Goal: Book appointment/travel/reservation

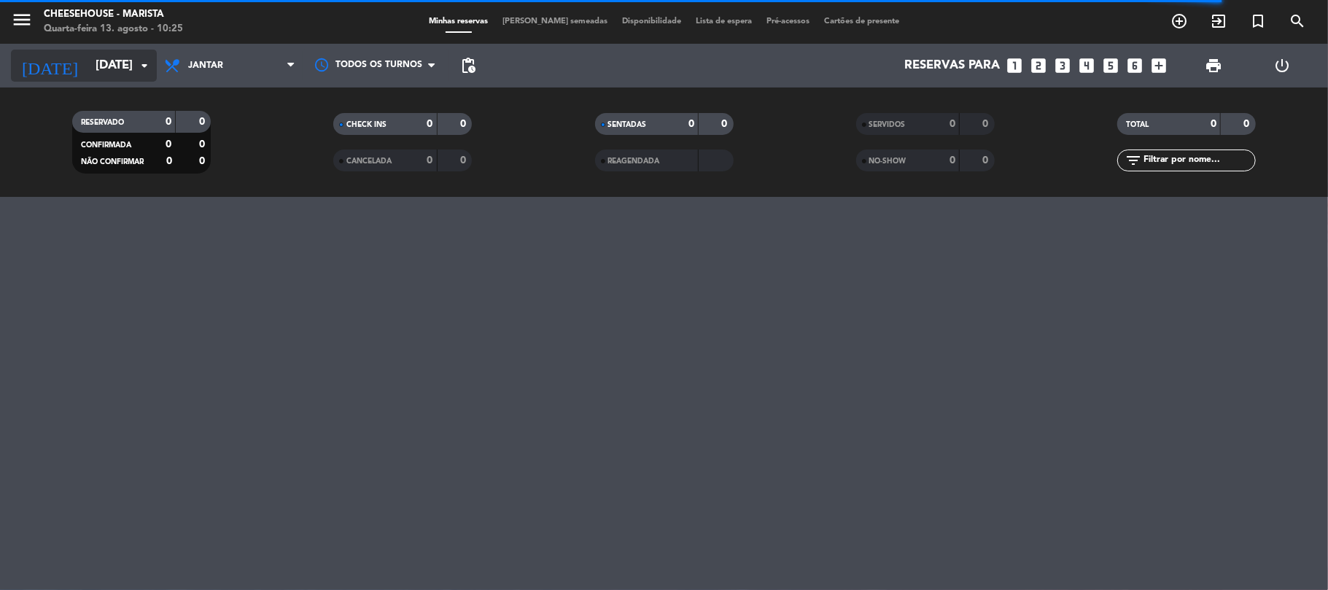
click at [140, 66] on icon "arrow_drop_down" at bounding box center [145, 66] width 18 height 18
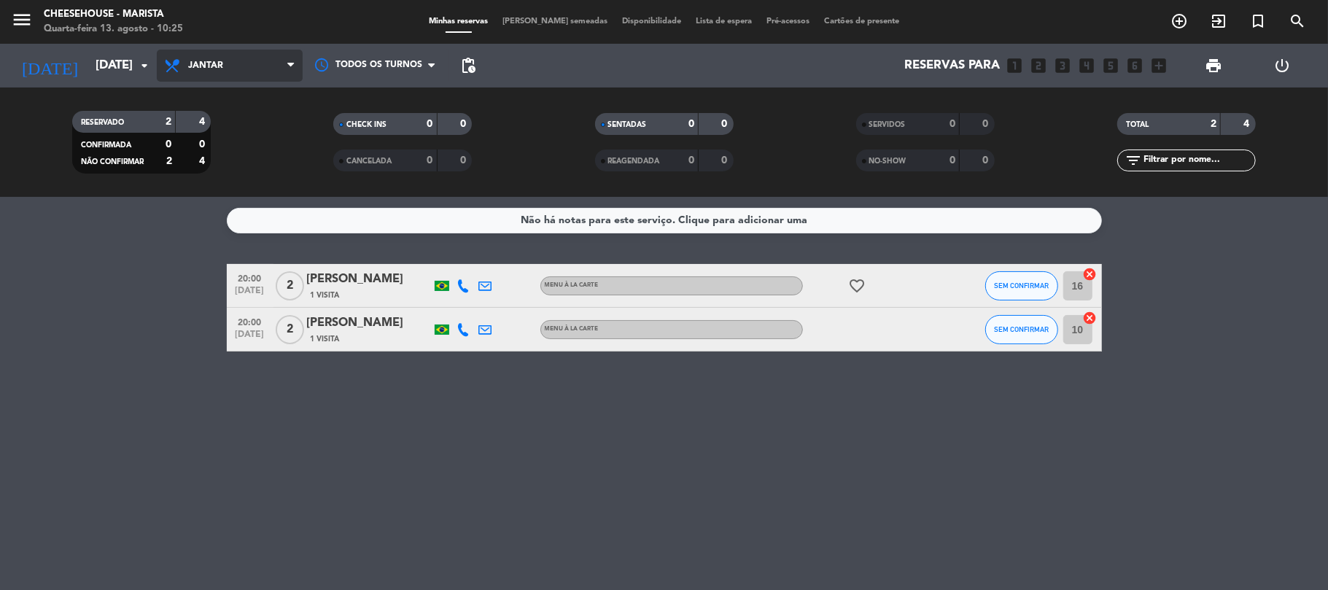
click at [191, 63] on span "Jantar" at bounding box center [205, 66] width 35 height 10
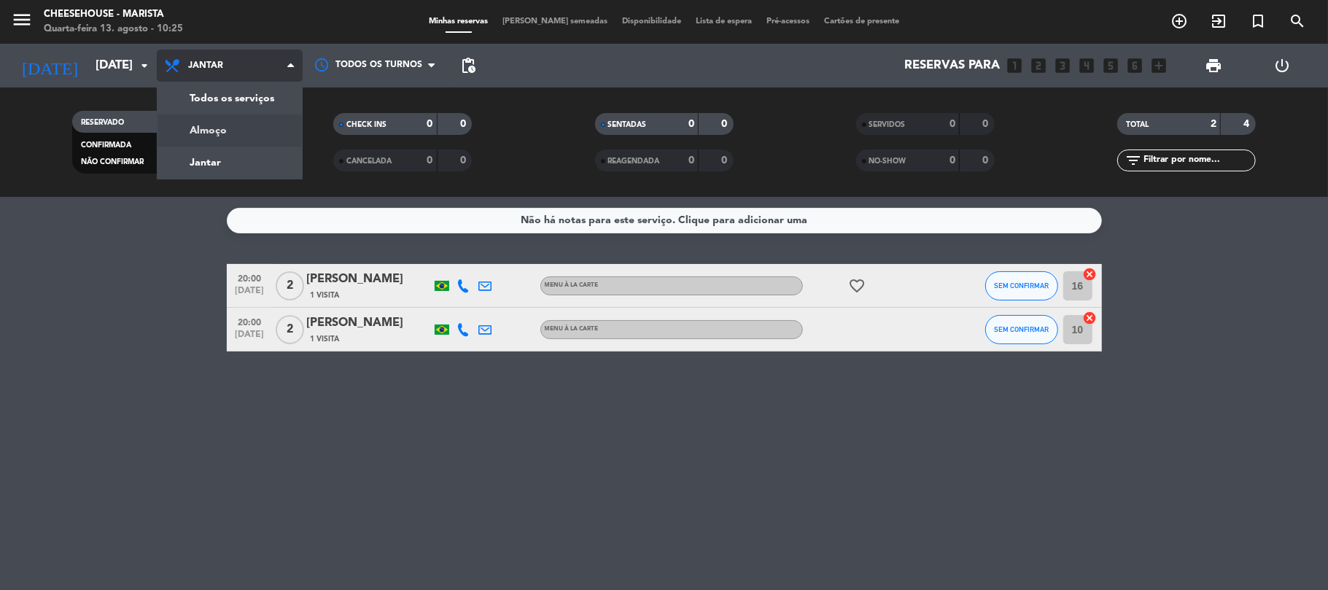
click at [190, 120] on div "menu Cheesehouse - Marista Quarta-feira 13. agosto - 10:25 Minhas reservas Mesa…" at bounding box center [664, 98] width 1328 height 197
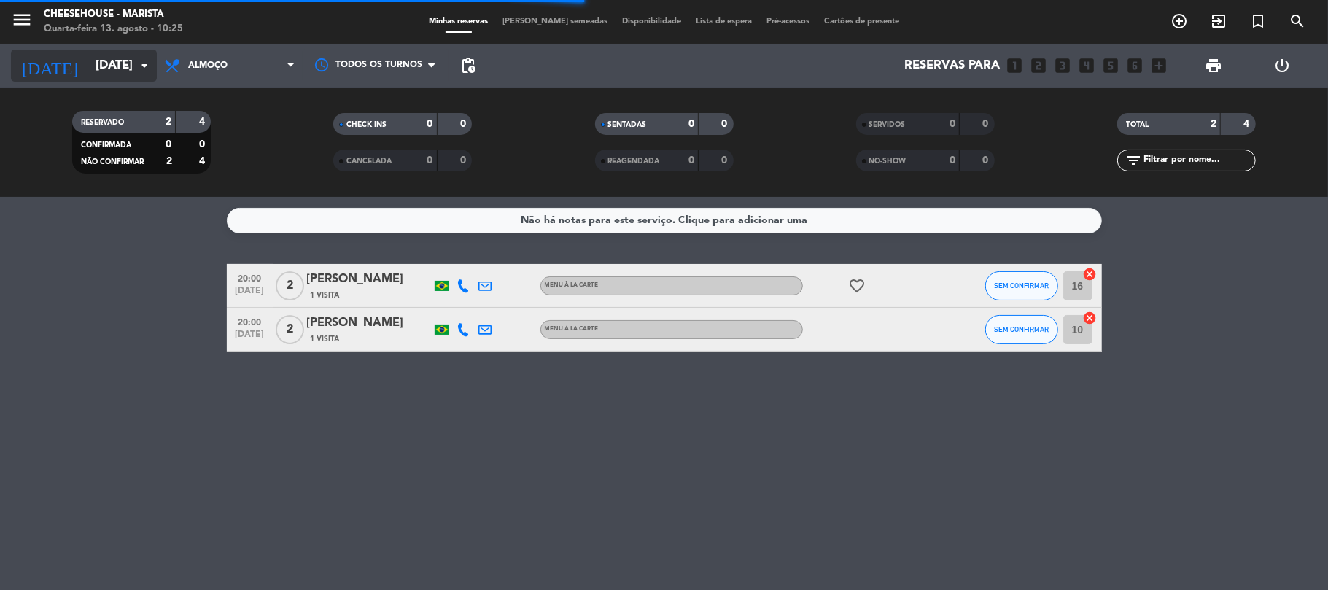
click at [143, 67] on icon "arrow_drop_down" at bounding box center [145, 66] width 18 height 18
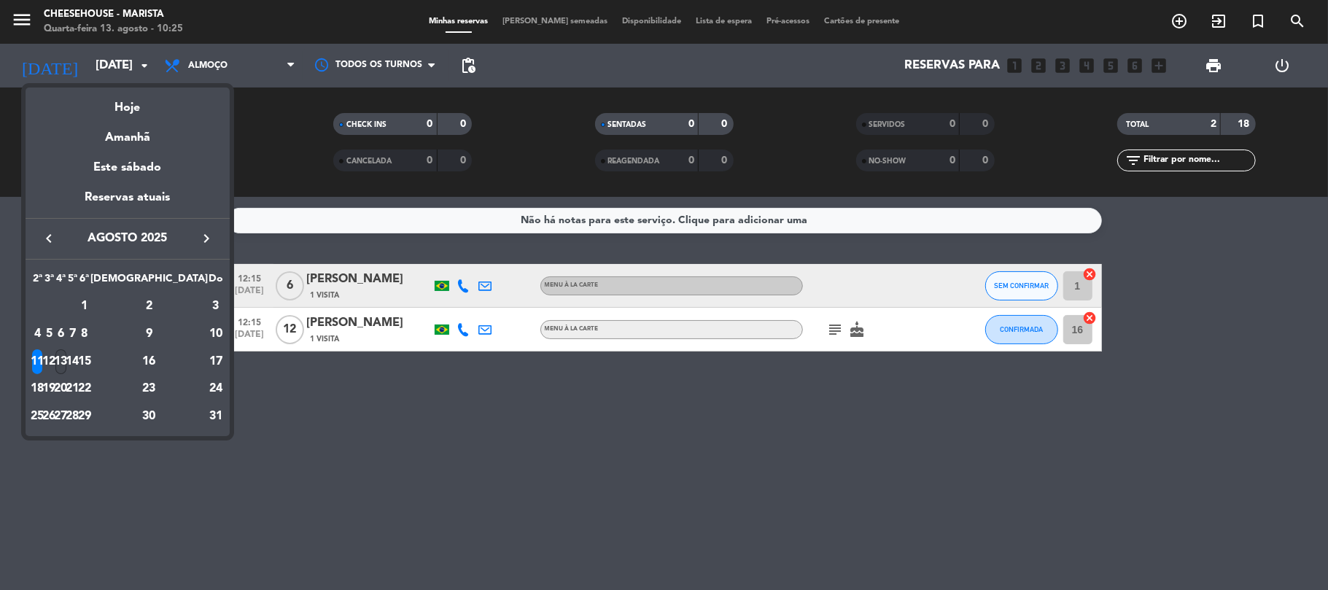
click at [66, 362] on div "13" at bounding box center [60, 361] width 11 height 25
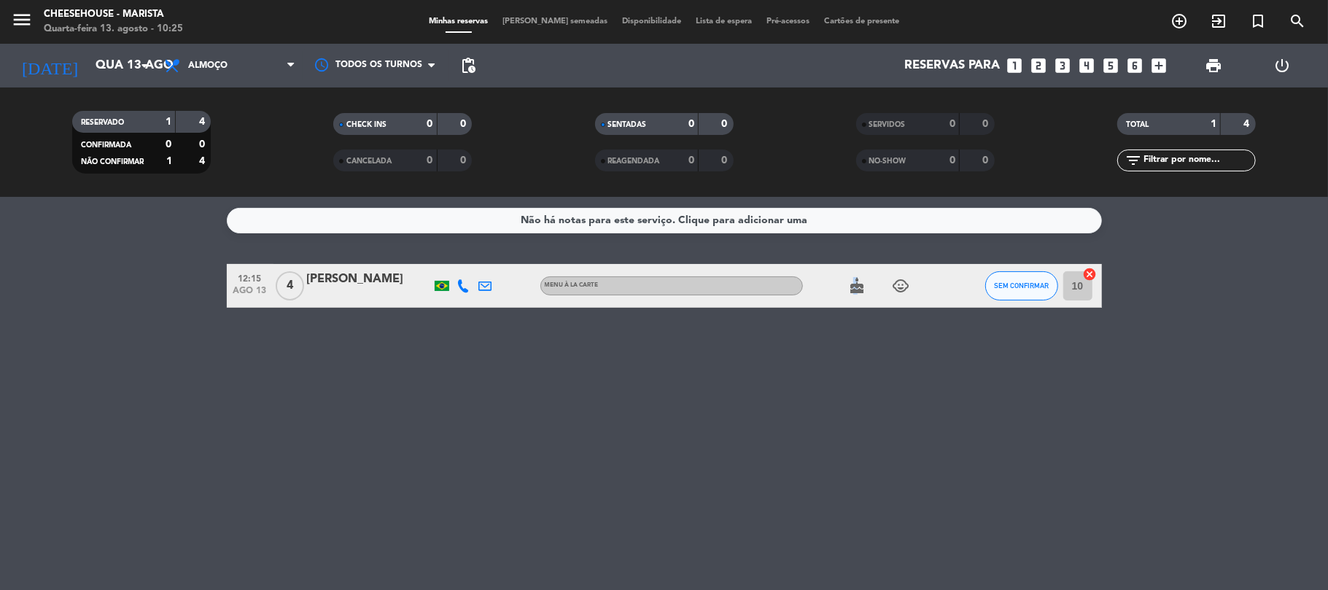
drag, startPoint x: 847, startPoint y: 283, endPoint x: 855, endPoint y: 286, distance: 8.5
click at [853, 284] on span "cake" at bounding box center [858, 286] width 22 height 18
click at [858, 286] on icon "cake" at bounding box center [858, 286] width 18 height 18
click at [905, 280] on icon "child_care" at bounding box center [902, 286] width 18 height 18
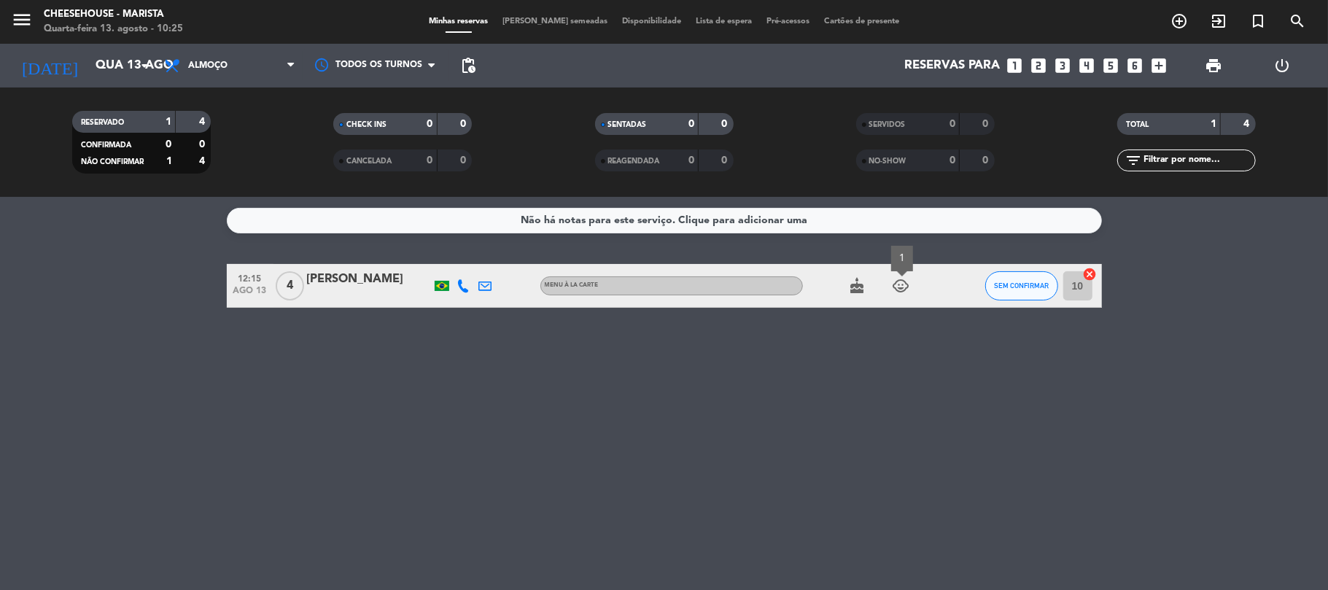
click at [905, 280] on icon "child_care" at bounding box center [902, 286] width 18 height 18
click at [233, 61] on span "Almoço" at bounding box center [230, 66] width 146 height 32
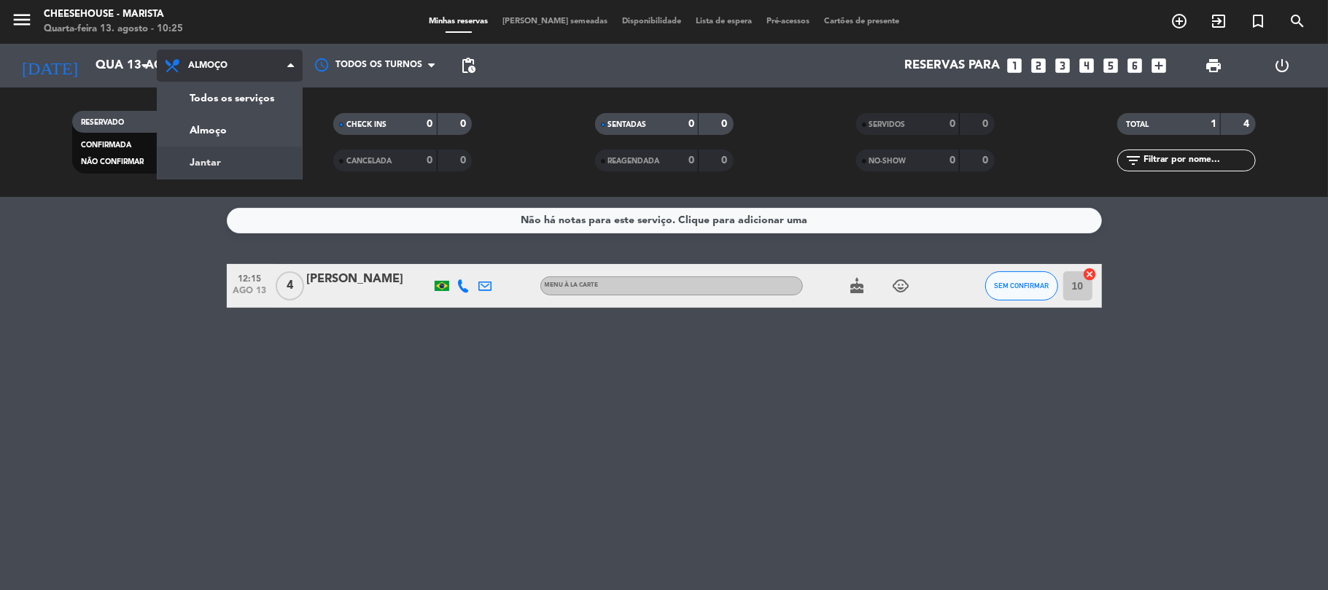
click at [248, 164] on div "menu Cheesehouse - Marista Quarta-feira 13. agosto - 10:25 Minhas reservas Mesa…" at bounding box center [664, 98] width 1328 height 197
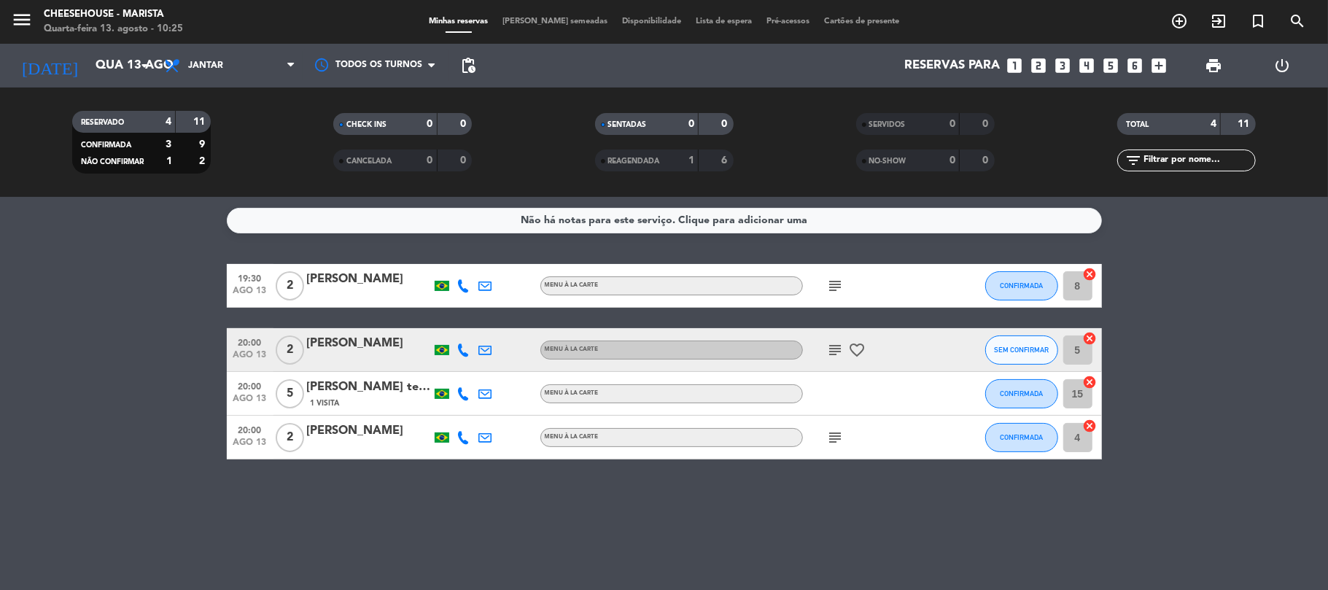
click at [842, 289] on icon "subject" at bounding box center [836, 286] width 18 height 18
click at [831, 345] on icon "subject" at bounding box center [836, 350] width 18 height 18
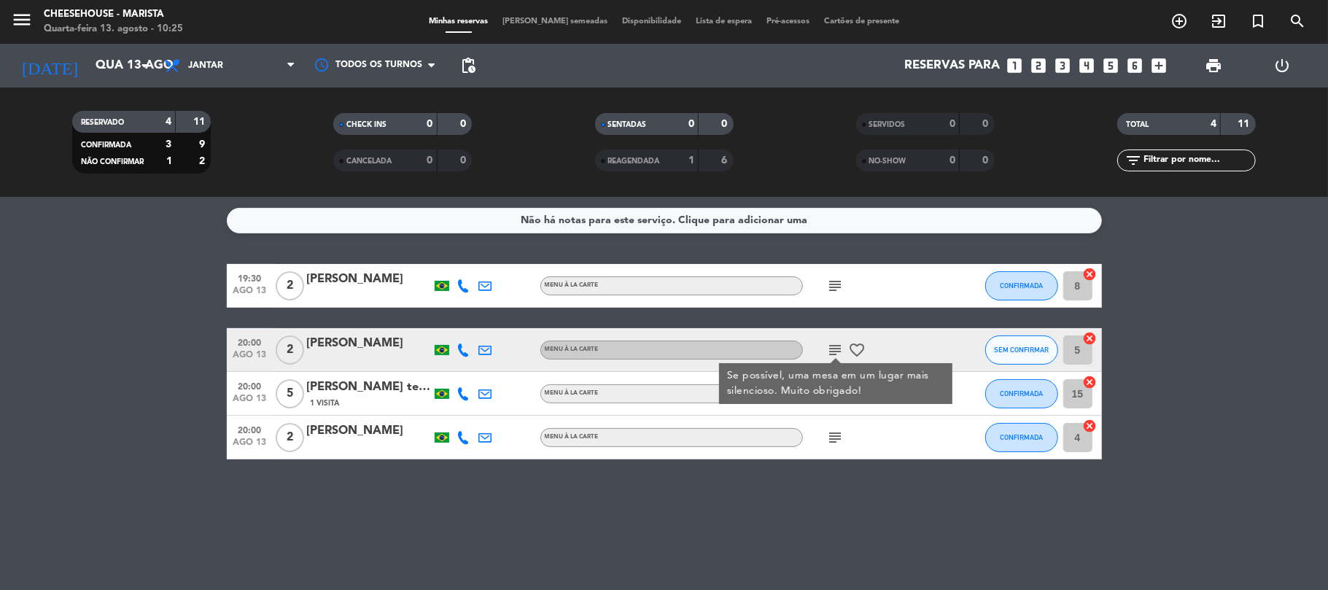
click at [831, 345] on icon "subject" at bounding box center [836, 350] width 18 height 18
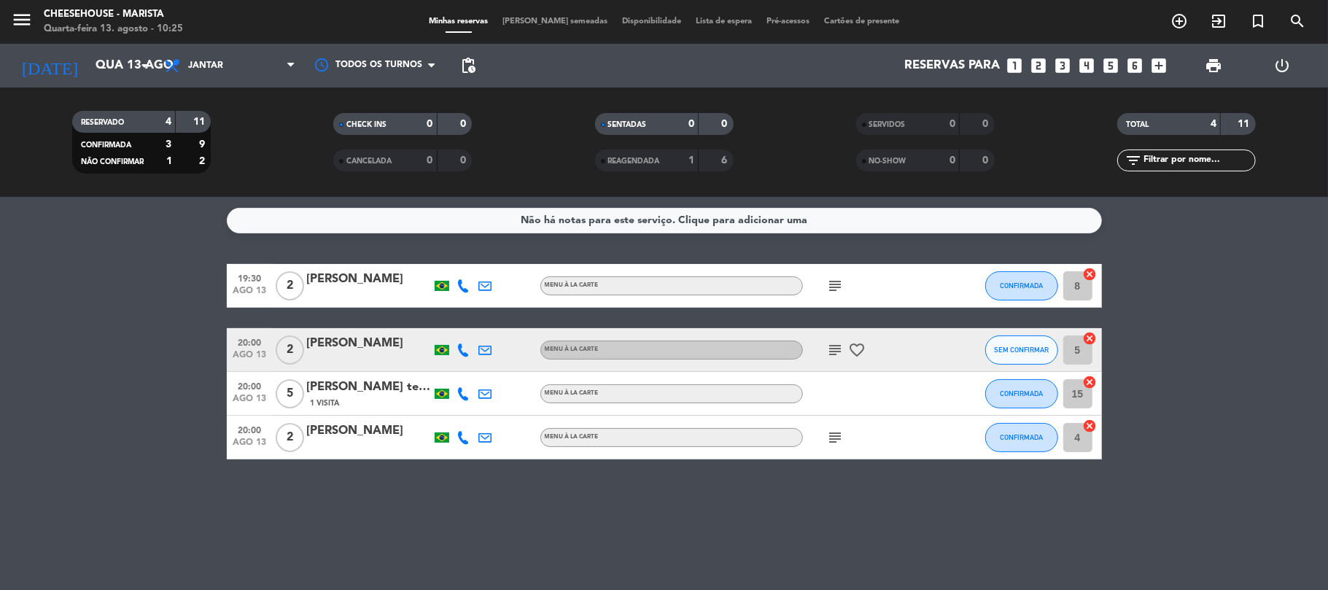
click at [827, 435] on icon "subject" at bounding box center [836, 438] width 18 height 18
click at [265, 58] on span "Jantar" at bounding box center [230, 66] width 146 height 32
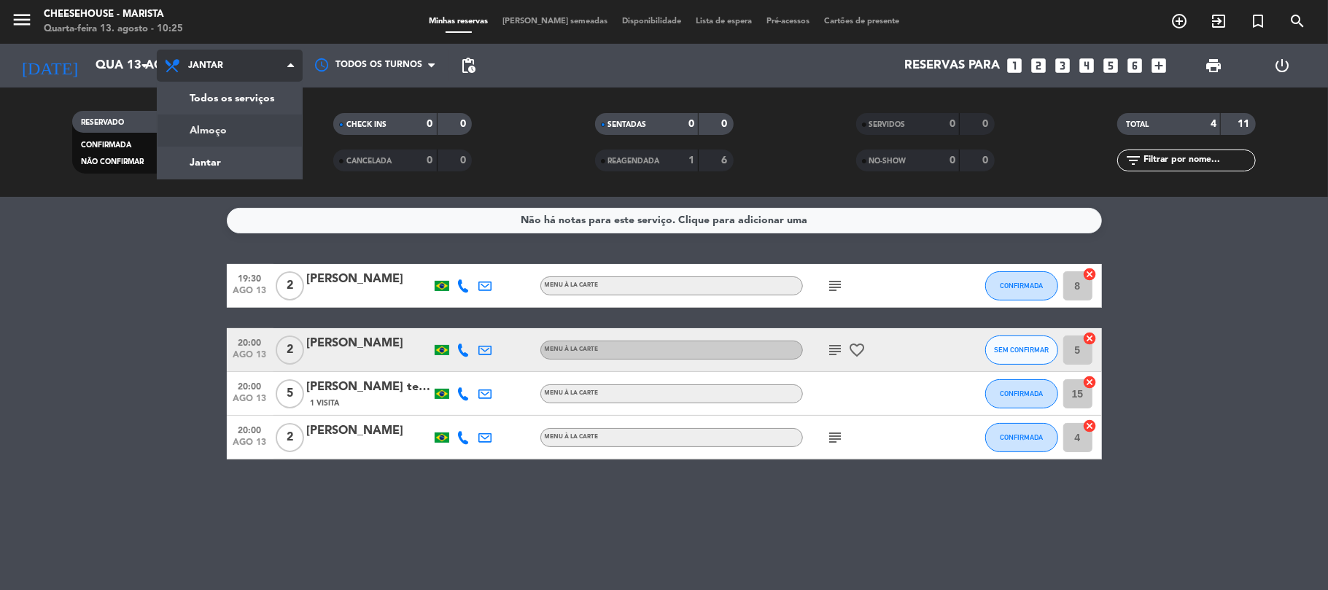
click at [260, 132] on div "menu Cheesehouse - Marista Quarta-feira 13. agosto - 10:25 Minhas reservas Mesa…" at bounding box center [664, 98] width 1328 height 197
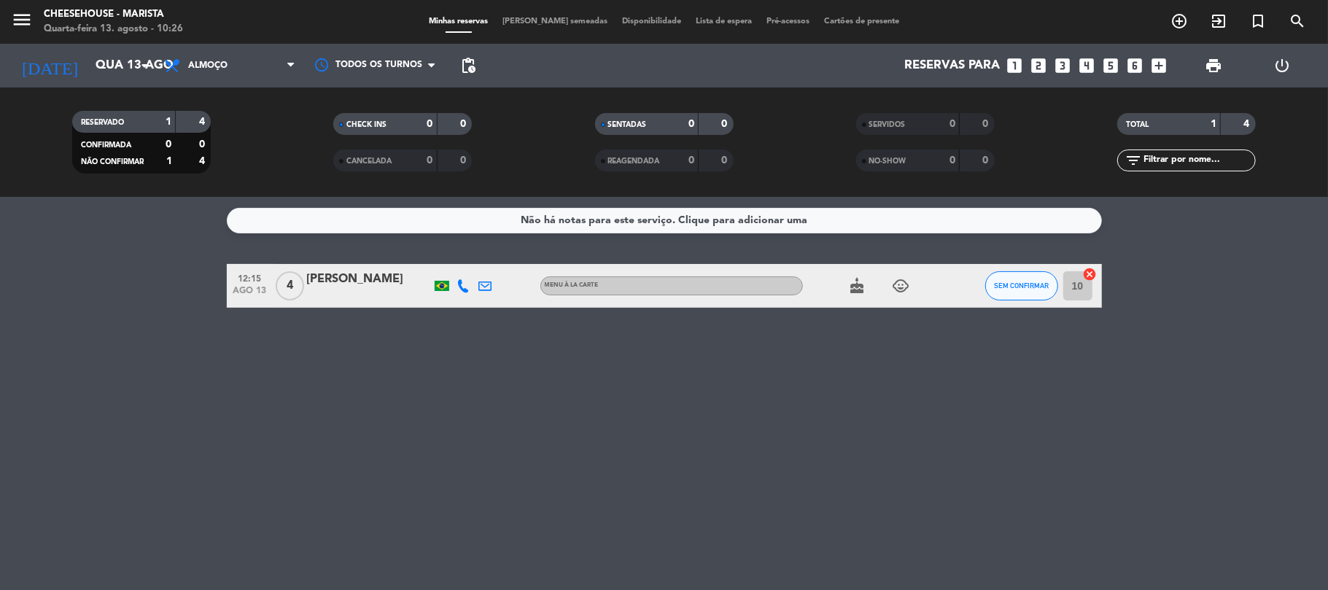
click at [900, 284] on icon "child_care" at bounding box center [902, 286] width 18 height 18
click at [899, 286] on icon "child_care" at bounding box center [902, 286] width 18 height 18
click at [850, 293] on icon "cake" at bounding box center [858, 286] width 18 height 18
click at [850, 287] on icon "cake" at bounding box center [858, 286] width 18 height 18
click at [194, 65] on span "Almoço" at bounding box center [207, 66] width 39 height 10
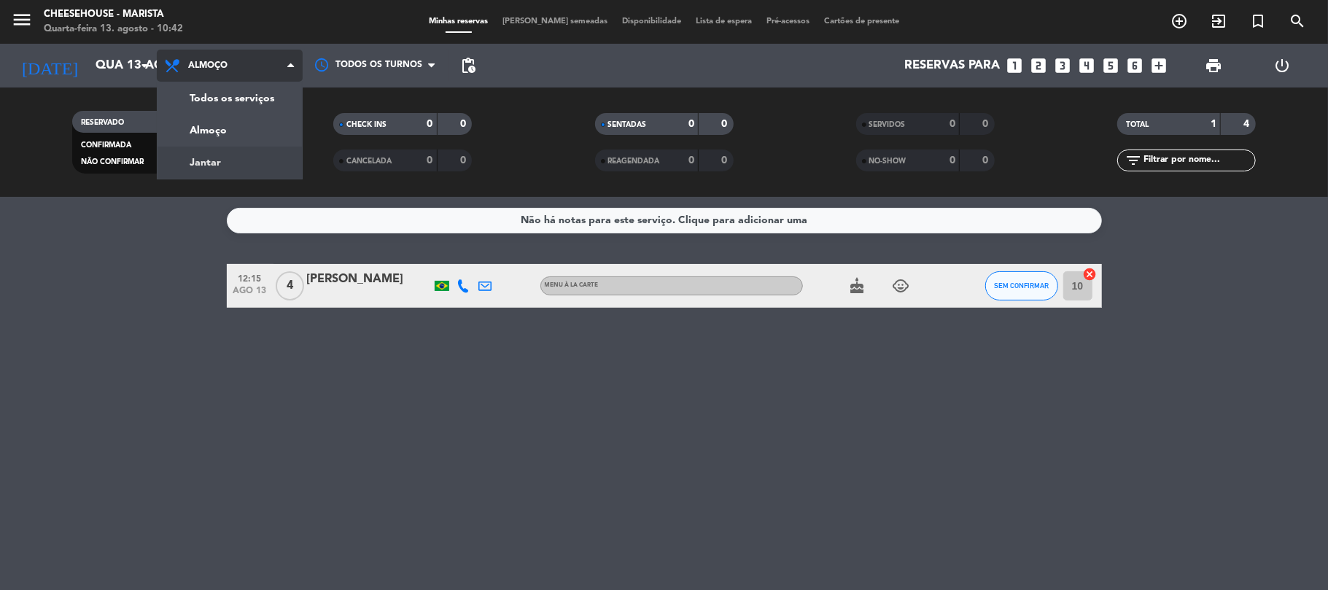
click at [200, 160] on div "menu Cheesehouse - Marista Quarta-feira 13. agosto - 10:42 Minhas reservas Mesa…" at bounding box center [664, 98] width 1328 height 197
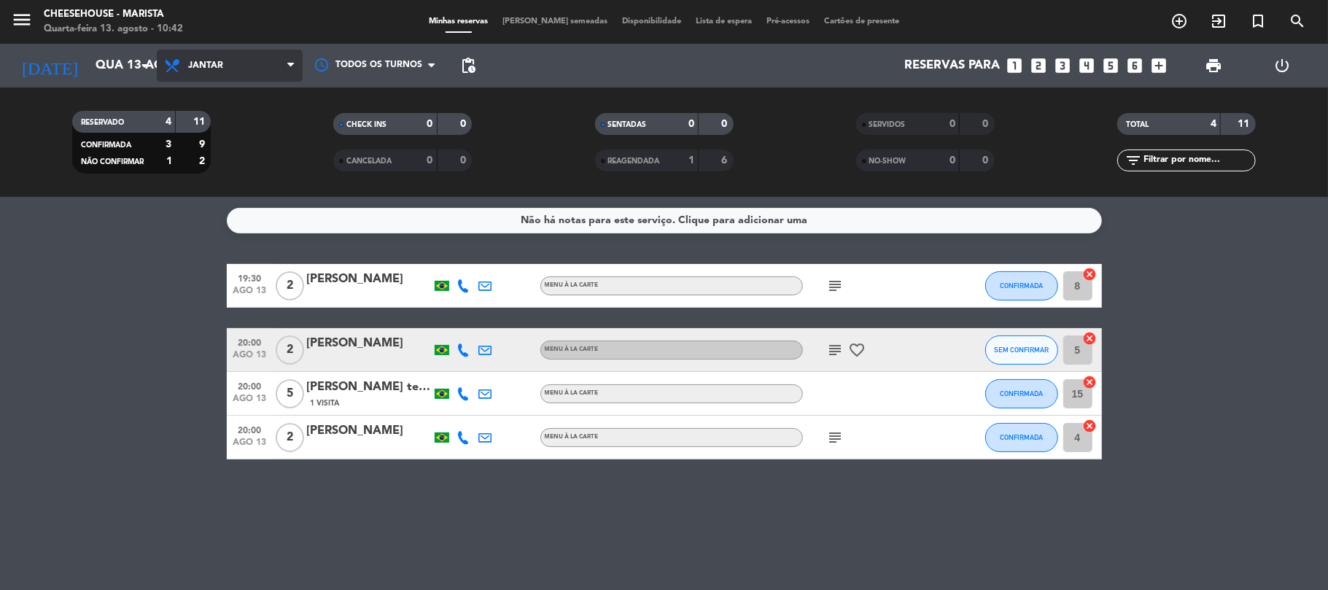
click at [179, 63] on icon at bounding box center [173, 66] width 21 height 18
click at [171, 115] on div "menu Cheesehouse - Marista Quarta-feira 13. agosto - 10:42 Minhas reservas Mesa…" at bounding box center [664, 98] width 1328 height 197
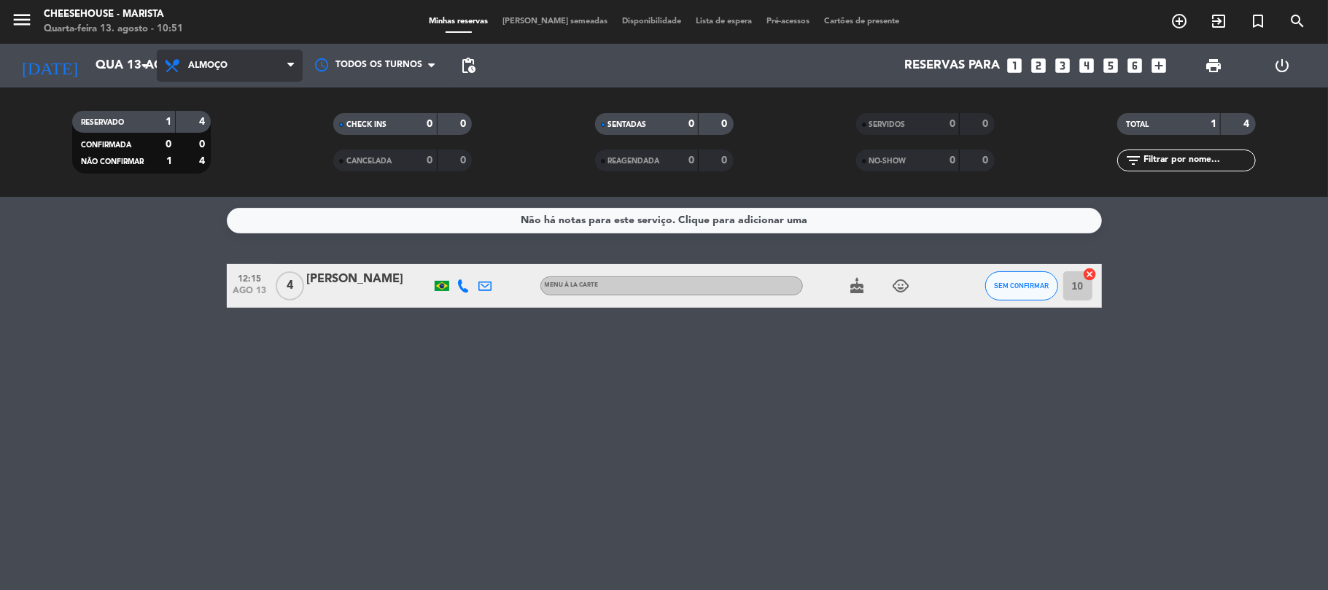
click at [238, 79] on span "Almoço" at bounding box center [230, 66] width 146 height 32
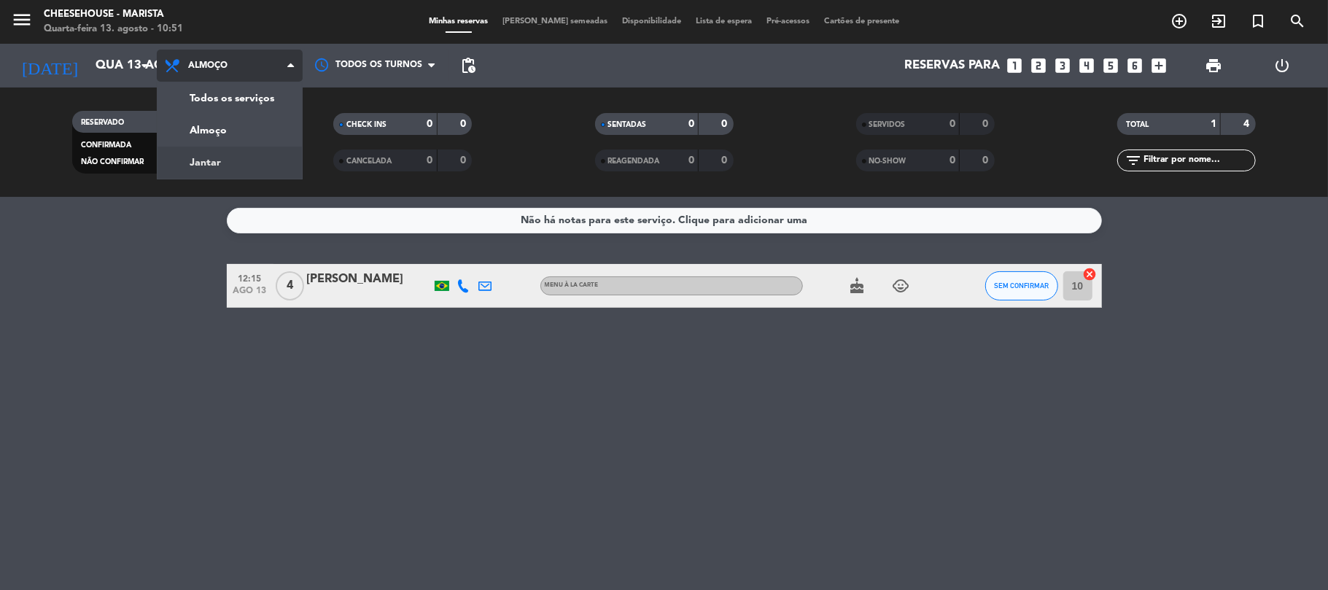
click at [205, 164] on div "menu Cheesehouse - Marista Quarta-feira 13. agosto - 10:51 Minhas reservas Mesa…" at bounding box center [664, 98] width 1328 height 197
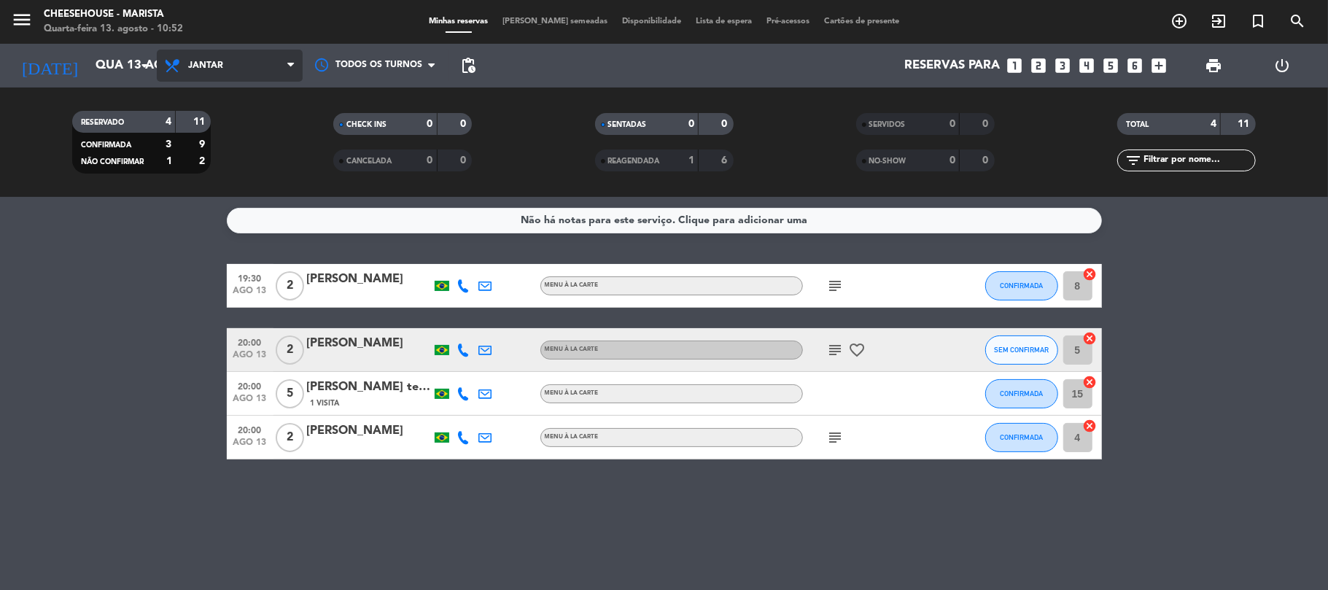
click at [272, 62] on span "Jantar" at bounding box center [230, 66] width 146 height 32
click at [237, 134] on div "menu Cheesehouse - Marista Quarta-feira 13. agosto - 10:52 Minhas reservas Mesa…" at bounding box center [664, 98] width 1328 height 197
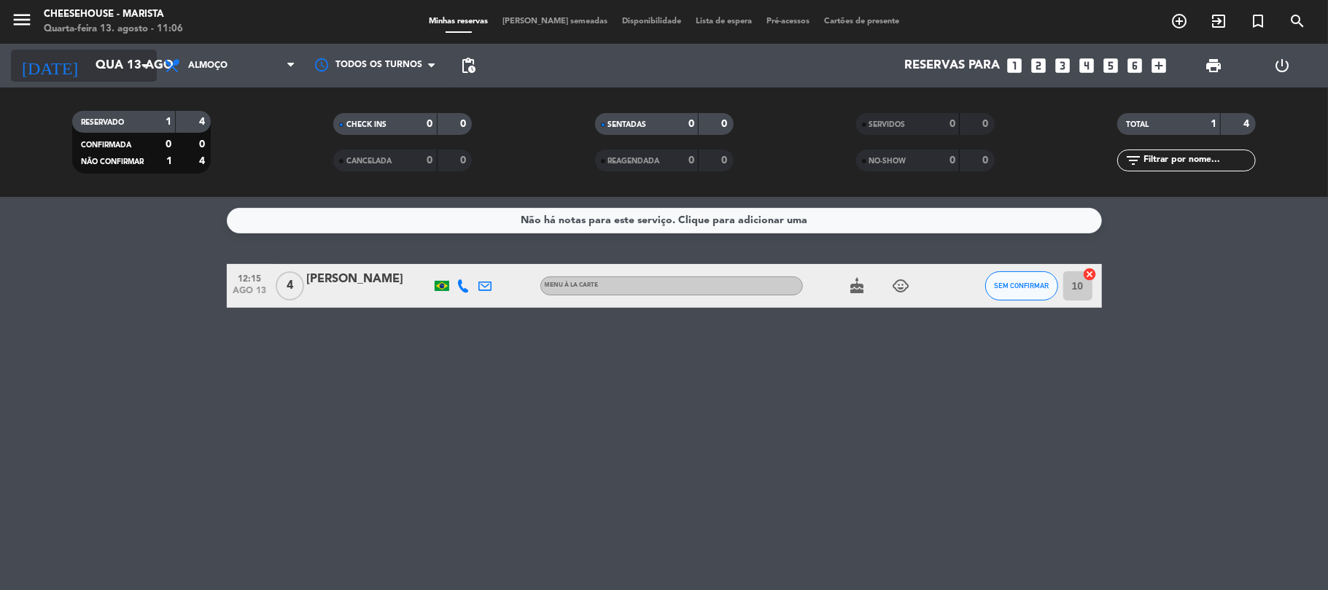
click at [88, 63] on input "Qua 13 ago" at bounding box center [167, 66] width 158 height 28
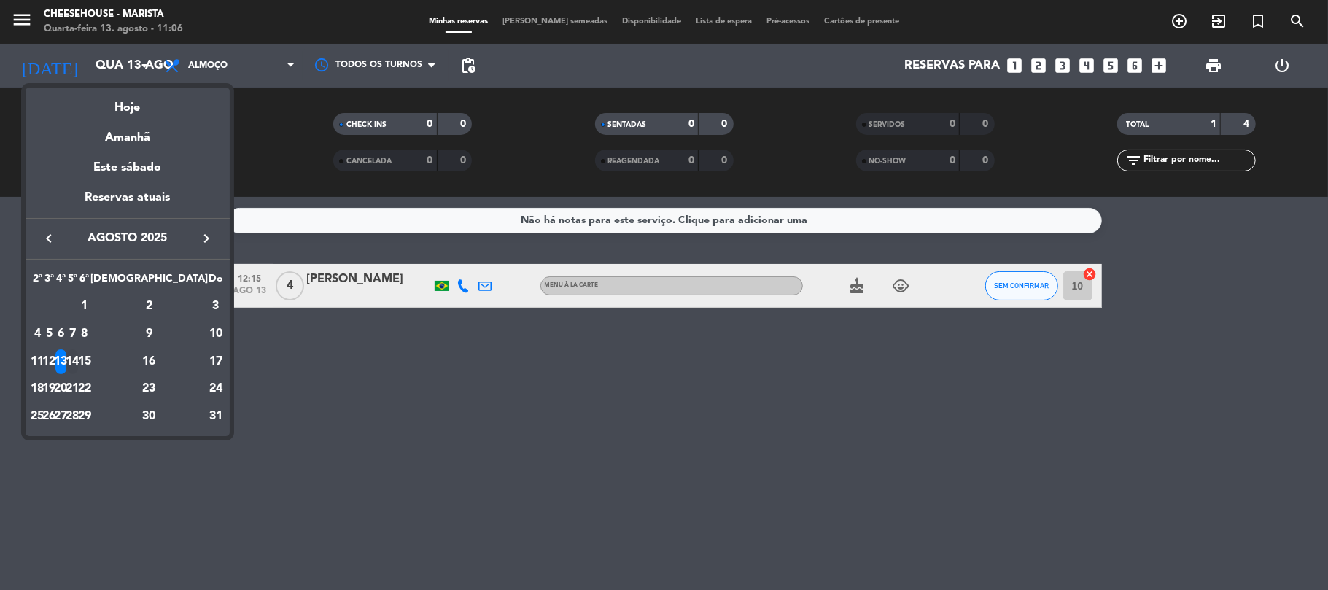
click at [78, 362] on div "14" at bounding box center [72, 361] width 11 height 25
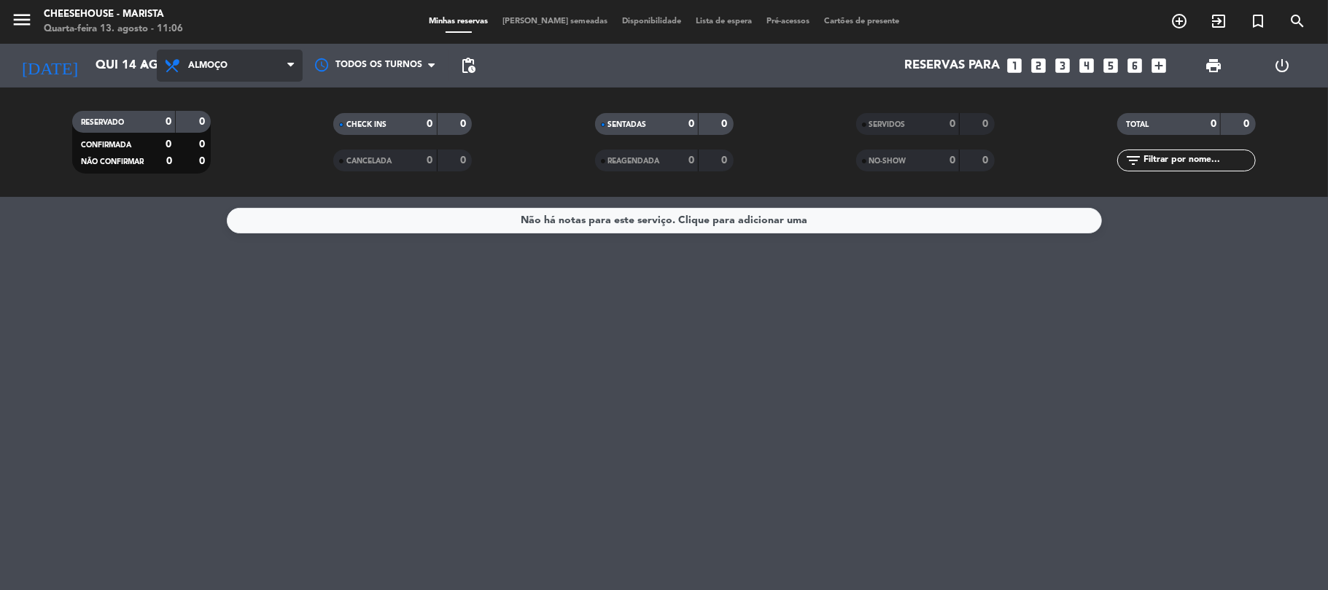
click at [228, 58] on span "Almoço" at bounding box center [230, 66] width 146 height 32
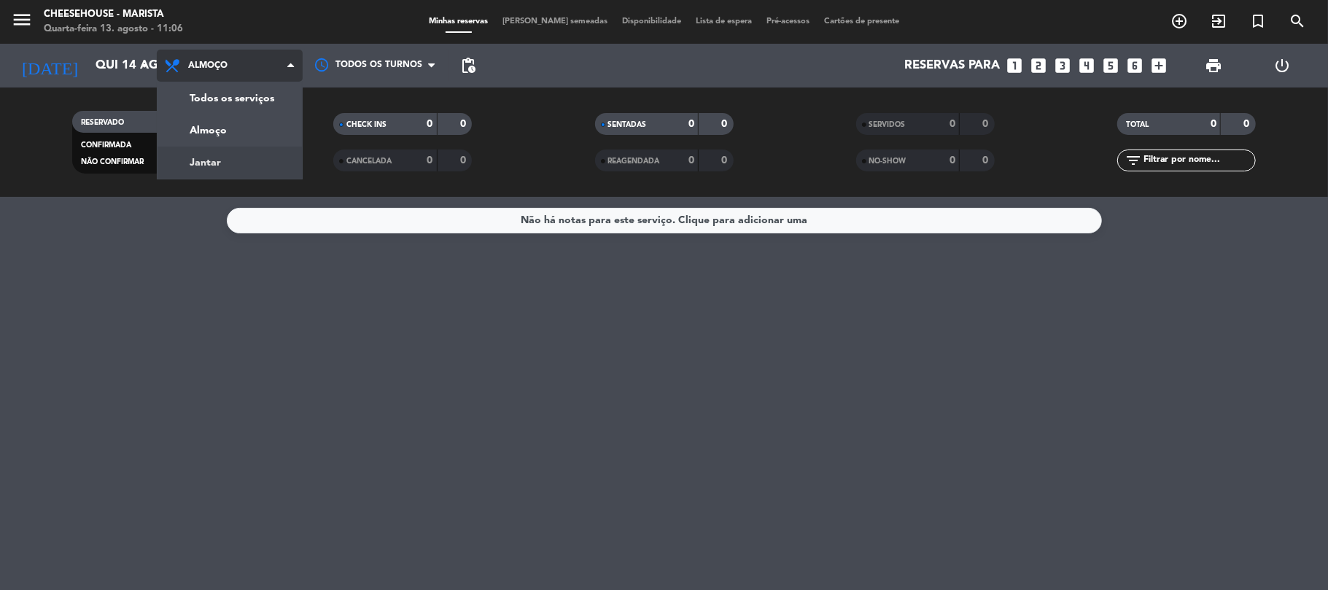
click at [231, 167] on div "menu Cheesehouse - Marista Quarta-feira 13. agosto - 11:06 Minhas reservas Mesa…" at bounding box center [664, 98] width 1328 height 197
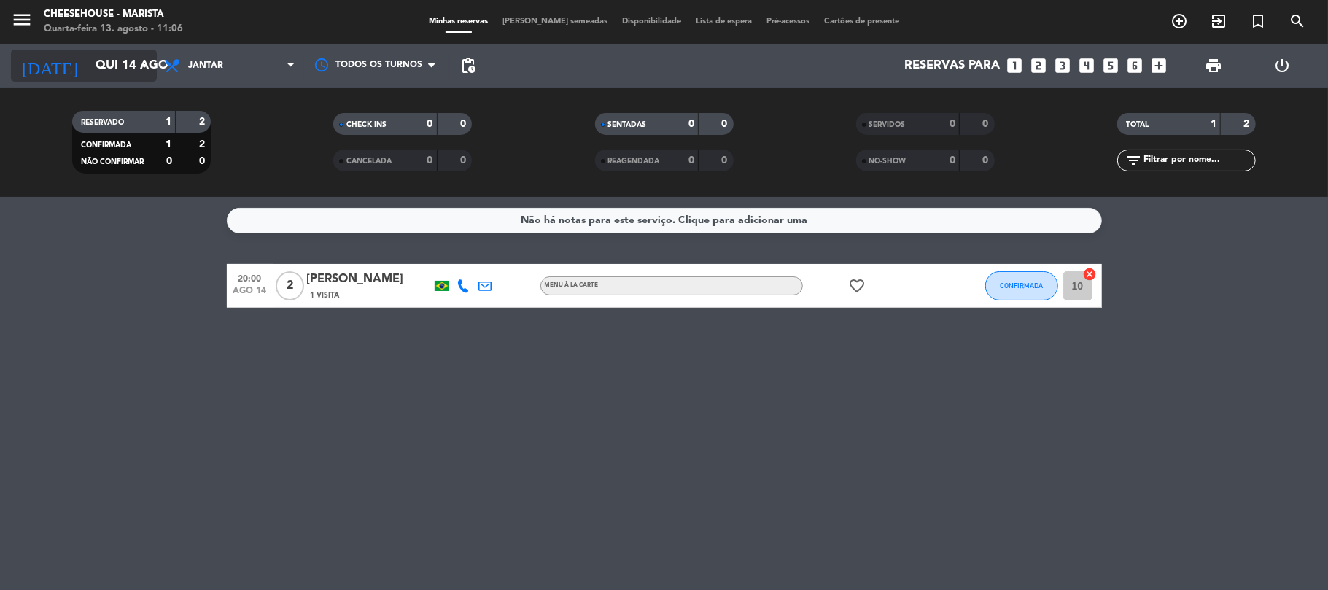
click at [120, 66] on input "Qui 14 ago" at bounding box center [167, 66] width 158 height 28
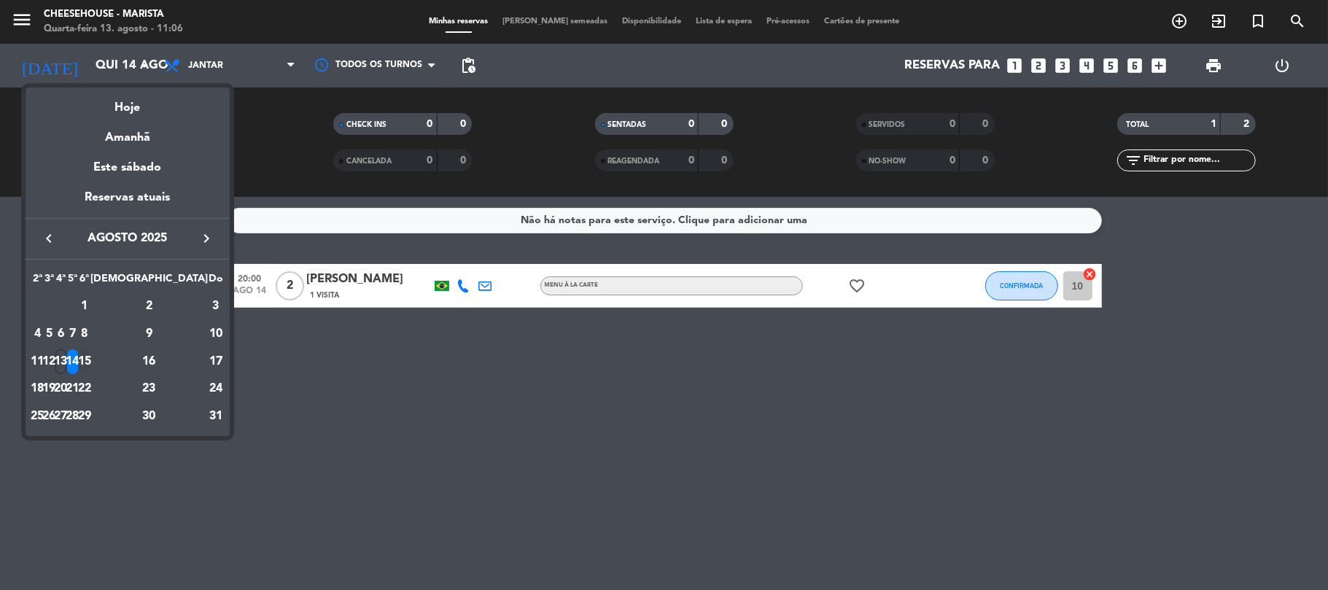
click at [90, 357] on div "15" at bounding box center [84, 361] width 11 height 25
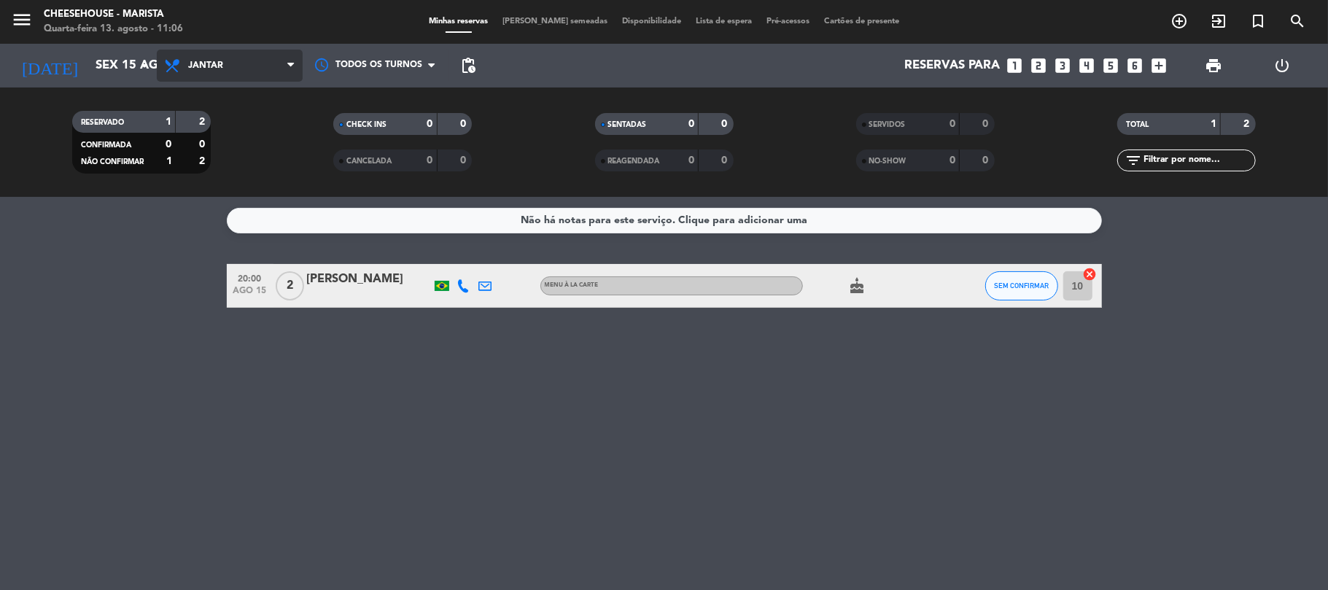
click at [252, 62] on span "Jantar" at bounding box center [230, 66] width 146 height 32
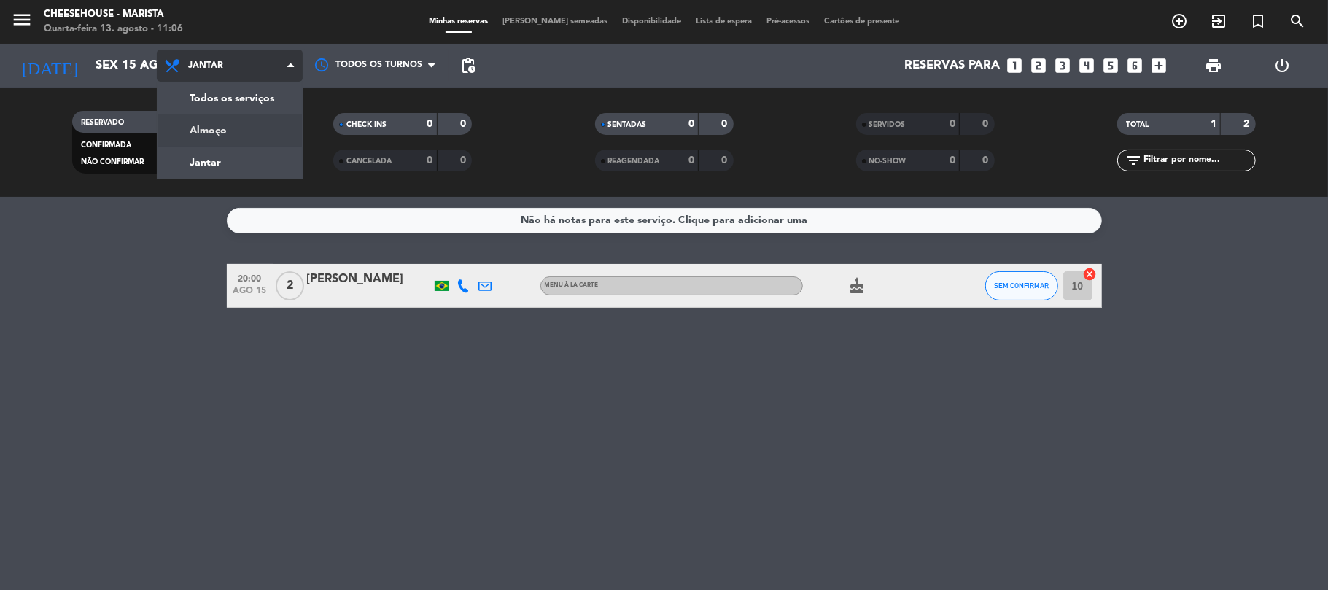
click at [239, 127] on div "menu Cheesehouse - Marista Quarta-feira 13. agosto - 11:06 Minhas reservas Mesa…" at bounding box center [664, 98] width 1328 height 197
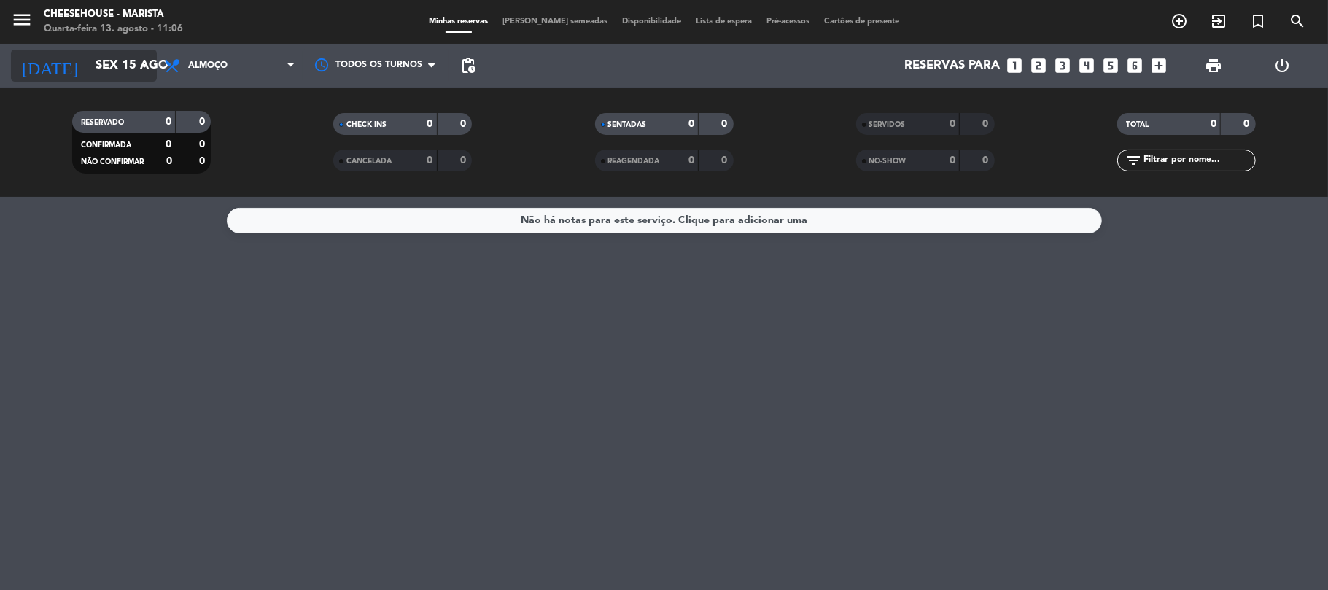
click at [109, 57] on input "Sex 15 ago" at bounding box center [167, 66] width 158 height 28
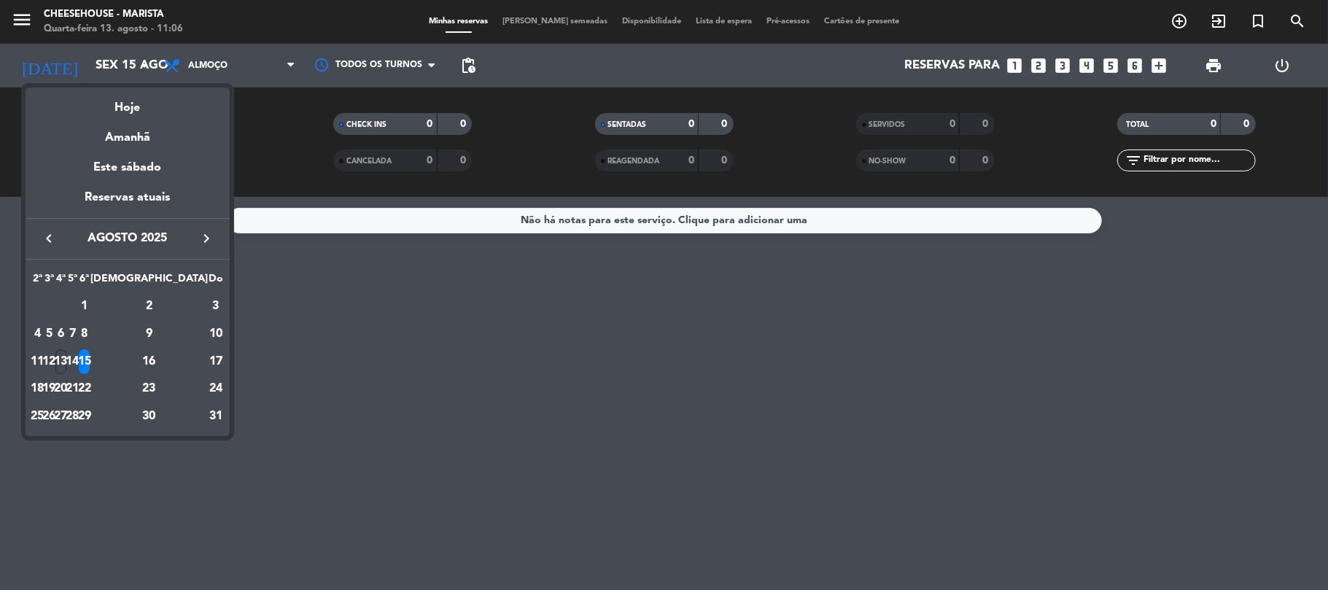
click at [66, 354] on div "13" at bounding box center [60, 361] width 11 height 25
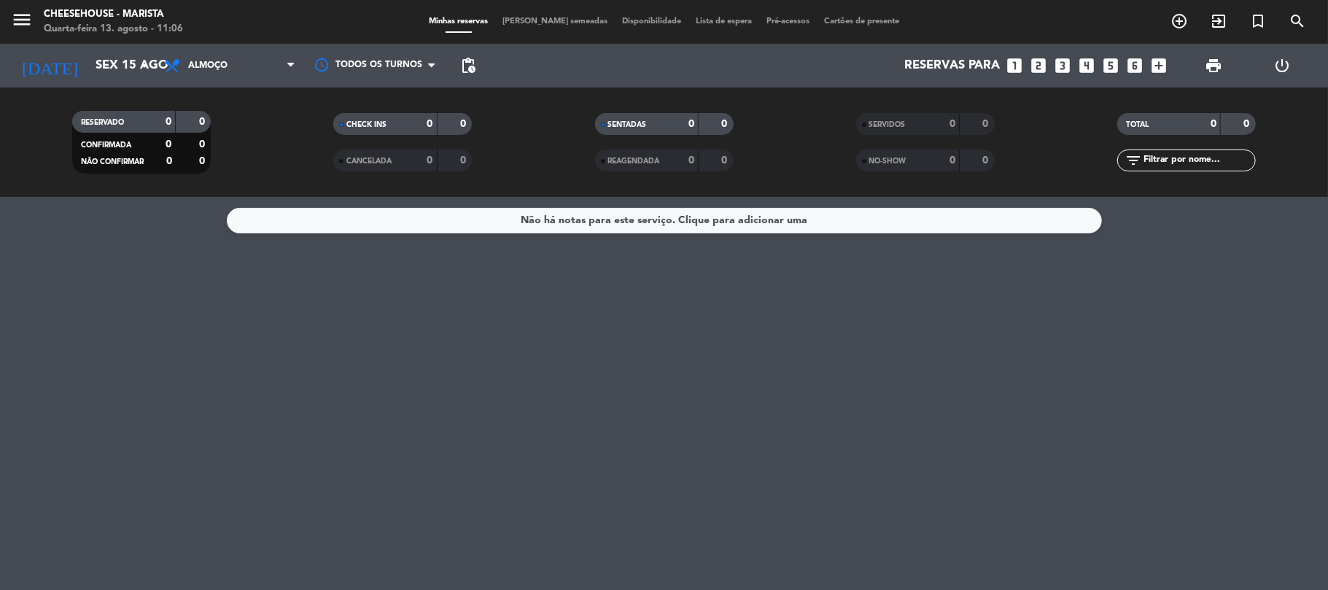
type input "Qua 13 ago"
